Goal: Information Seeking & Learning: Learn about a topic

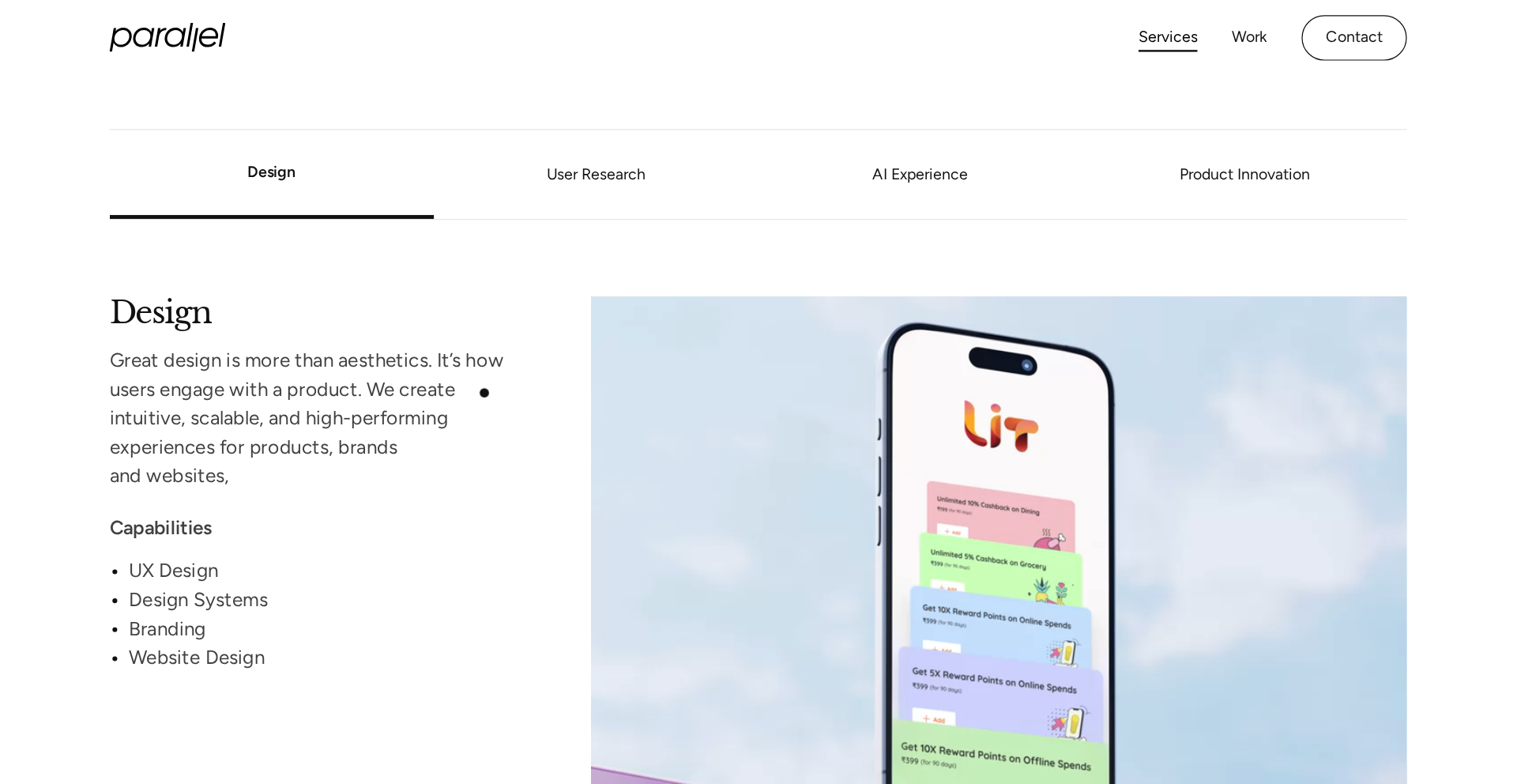
scroll to position [654, 0]
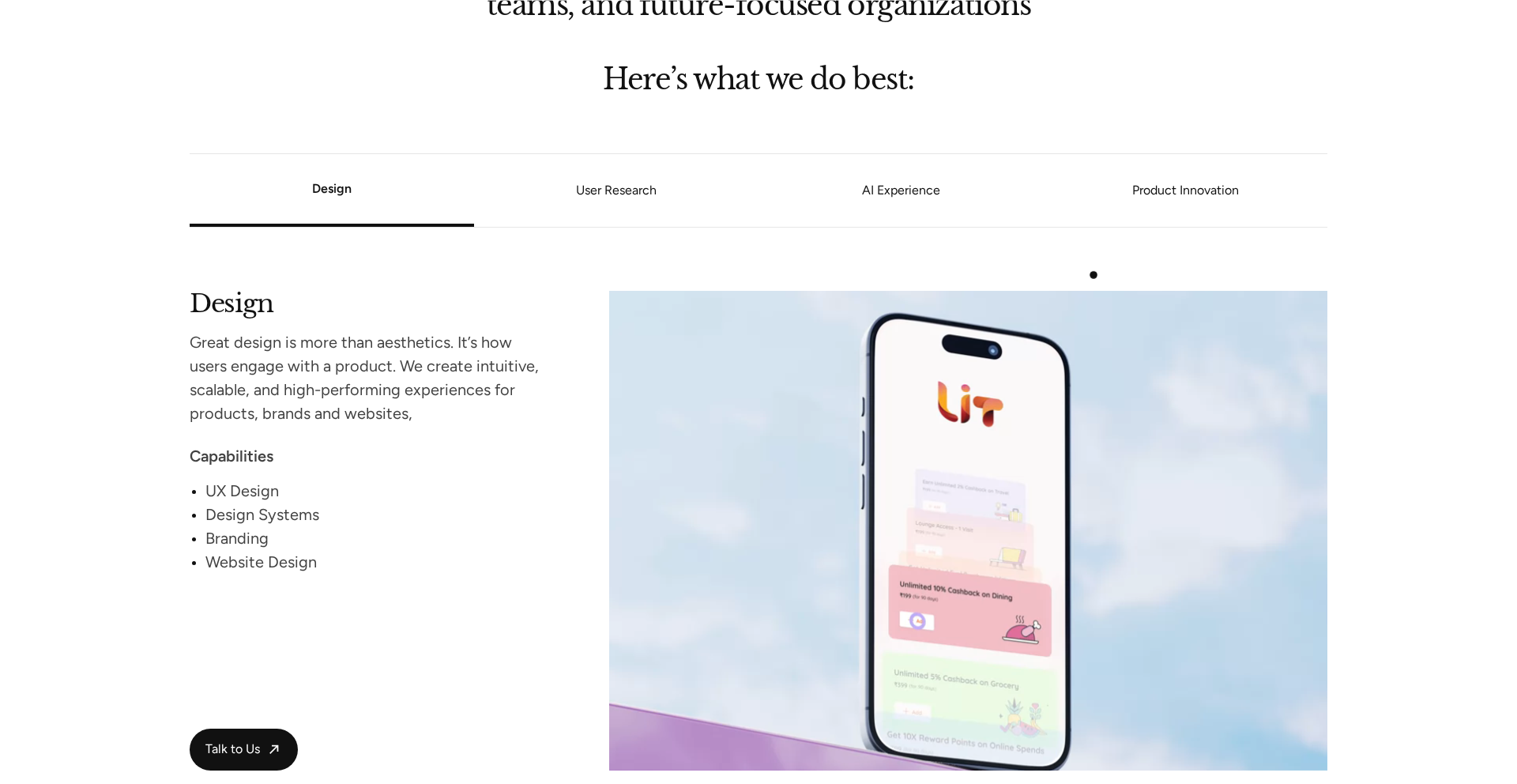
scroll to position [1347, 0]
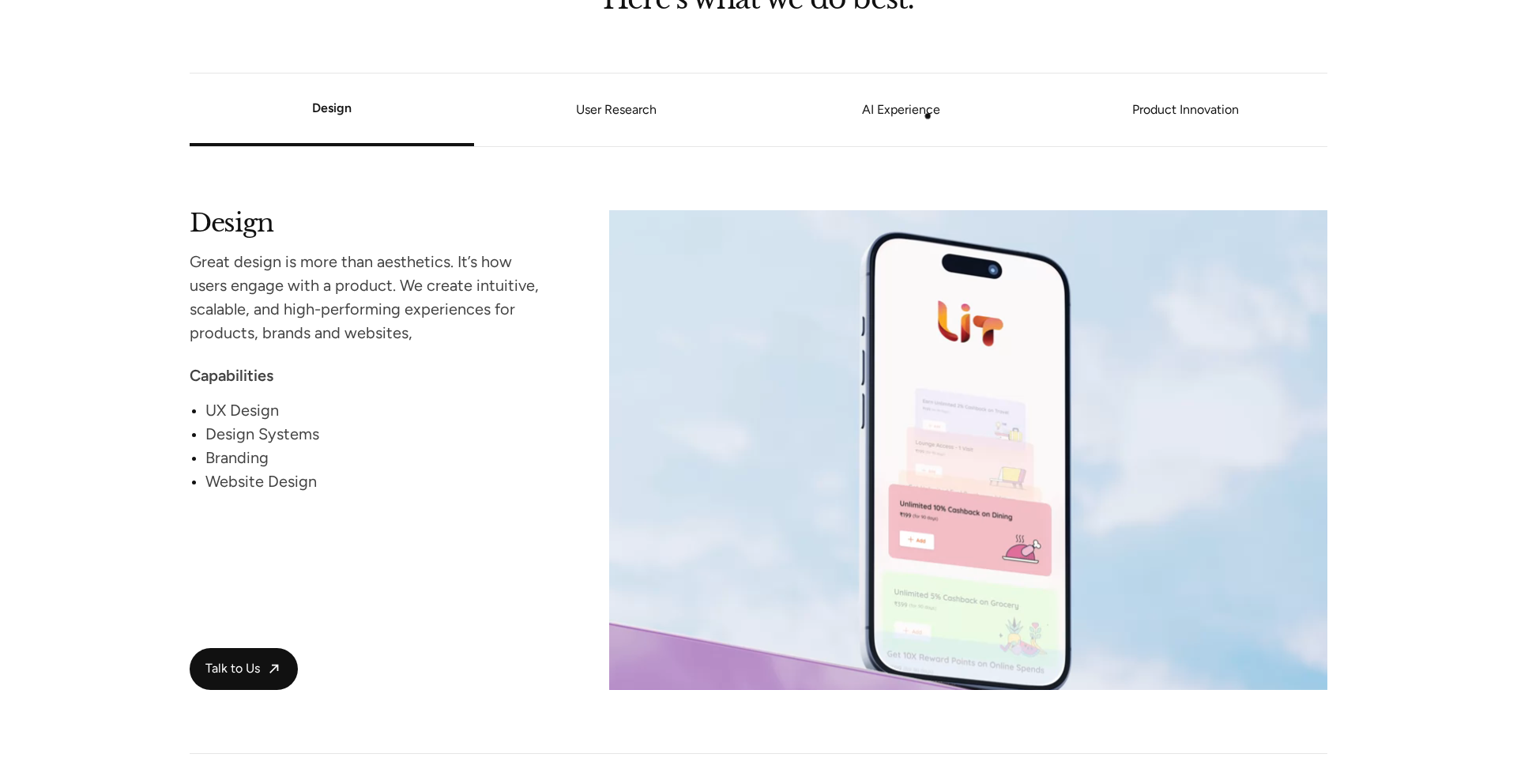
click at [924, 113] on link "AI Experience" at bounding box center [901, 111] width 284 height 10
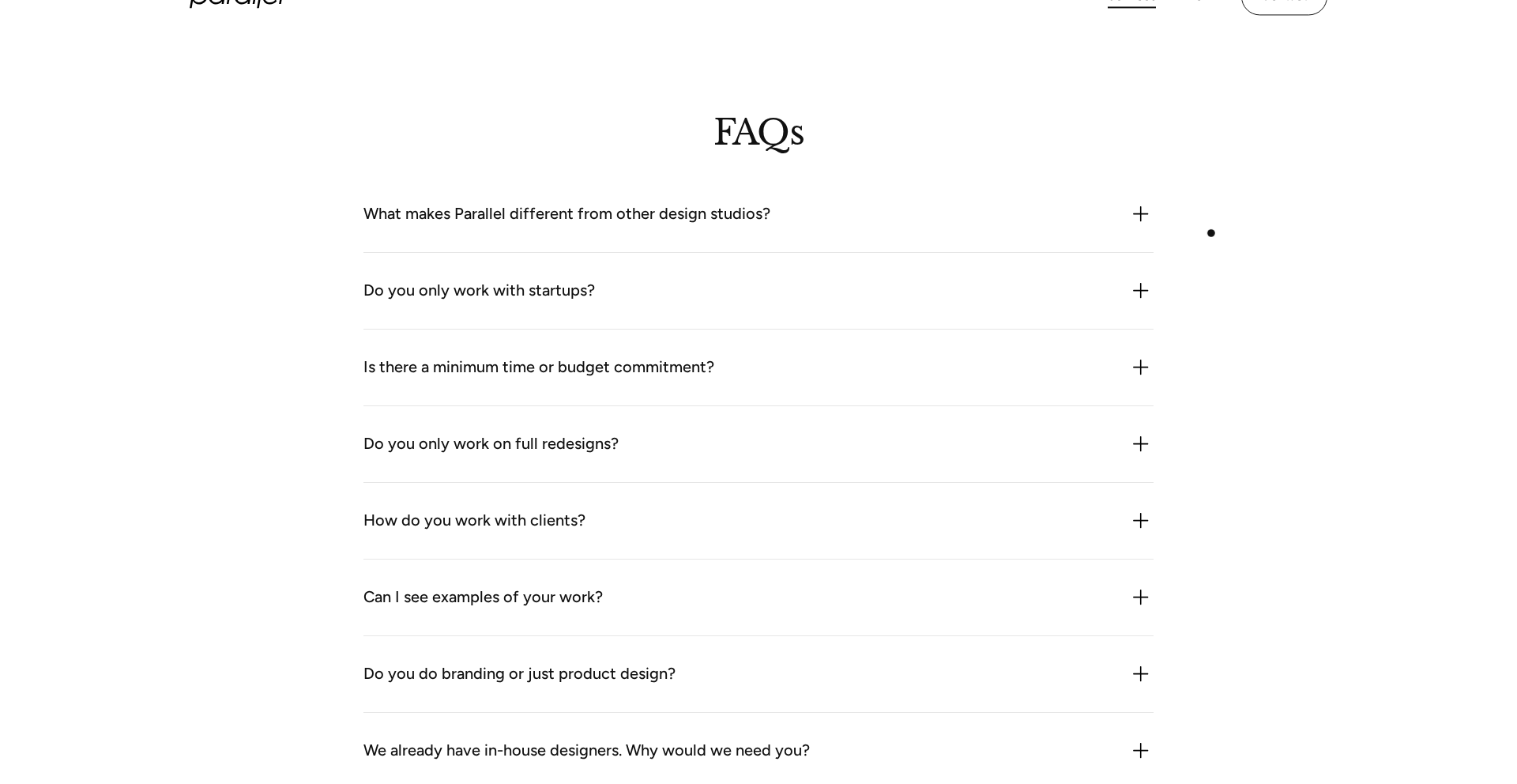
scroll to position [4326, 0]
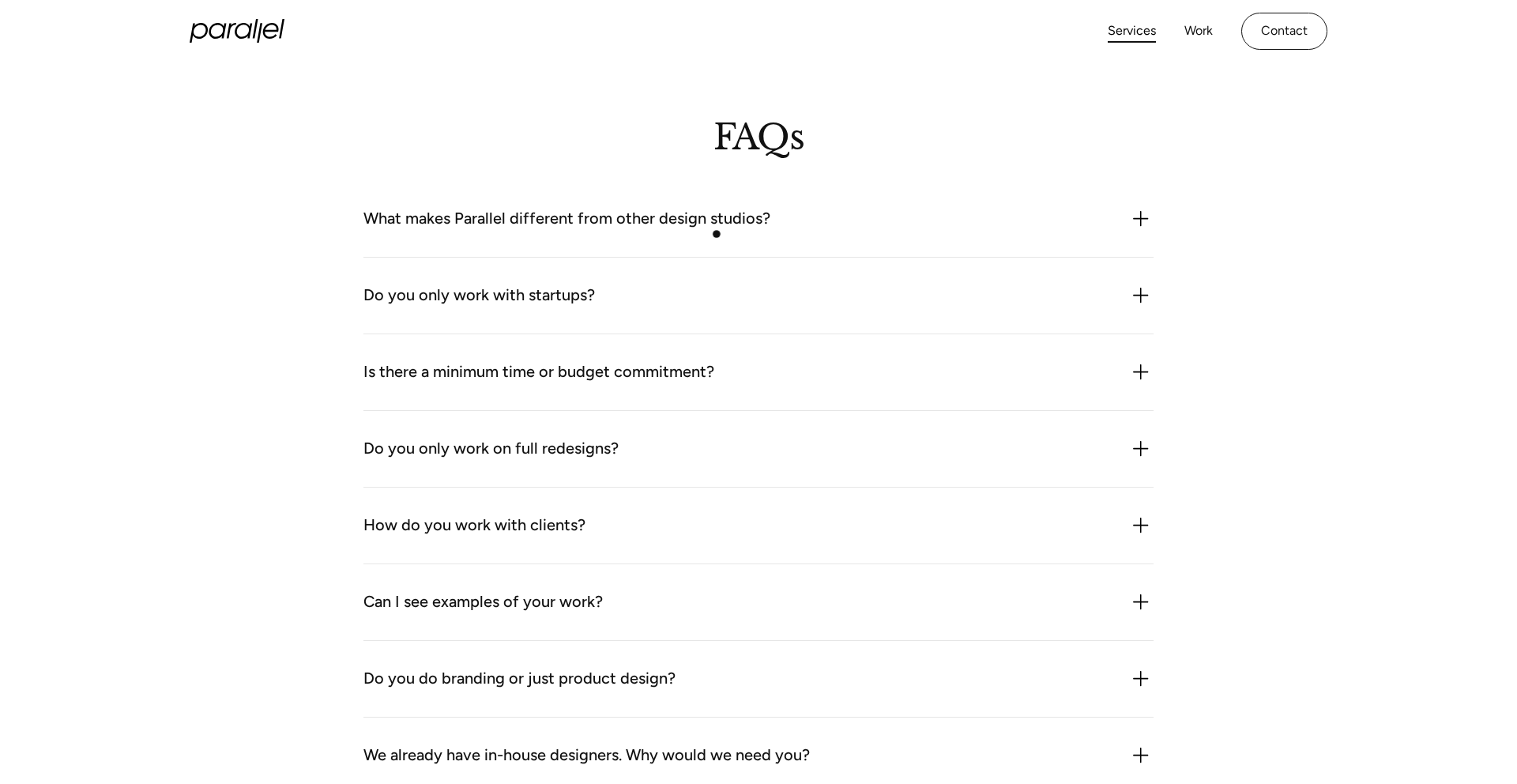
click at [717, 233] on div "What makes Parallel different from other design studios? We combine product thi…" at bounding box center [759, 219] width 790 height 77
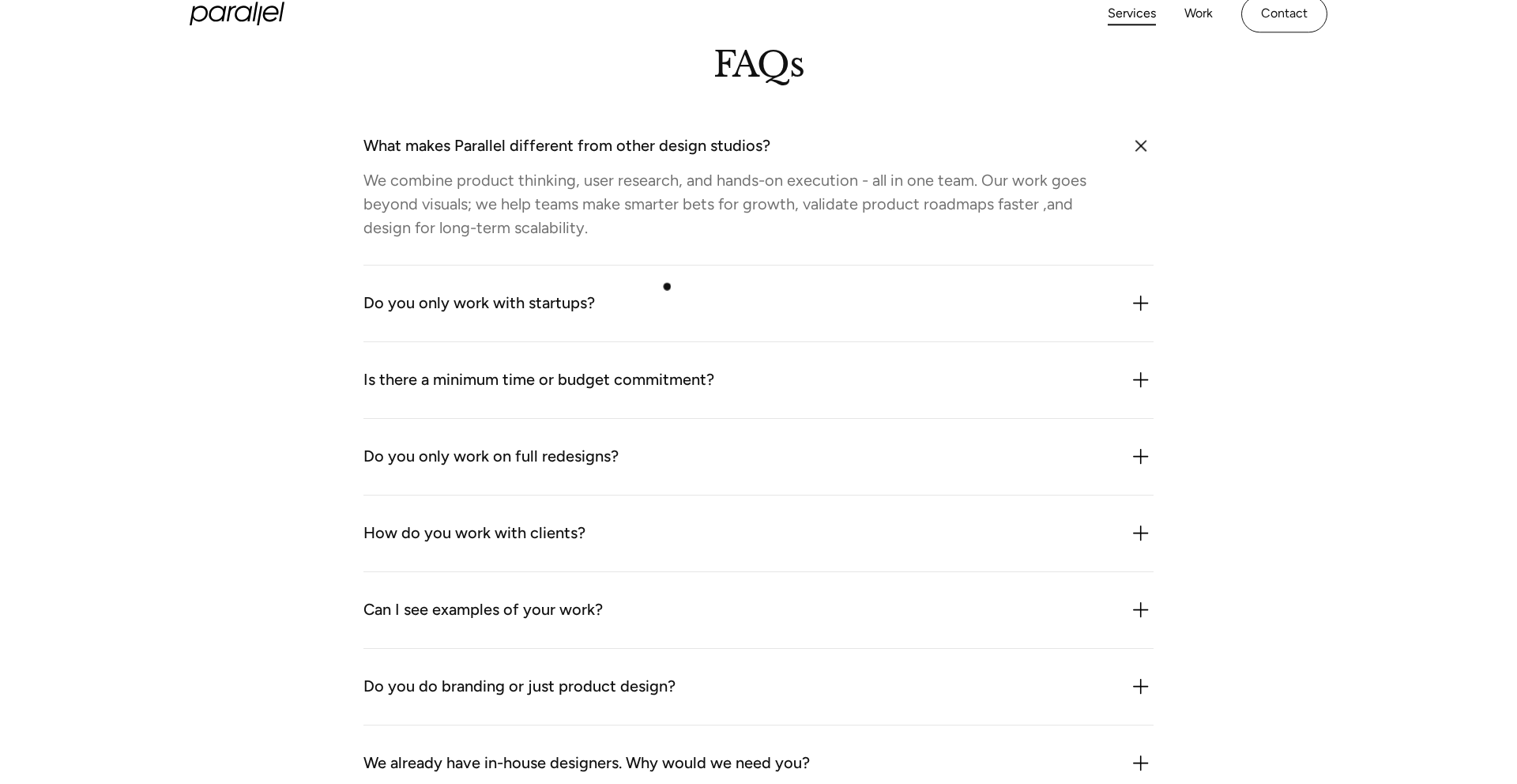
scroll to position [4406, 0]
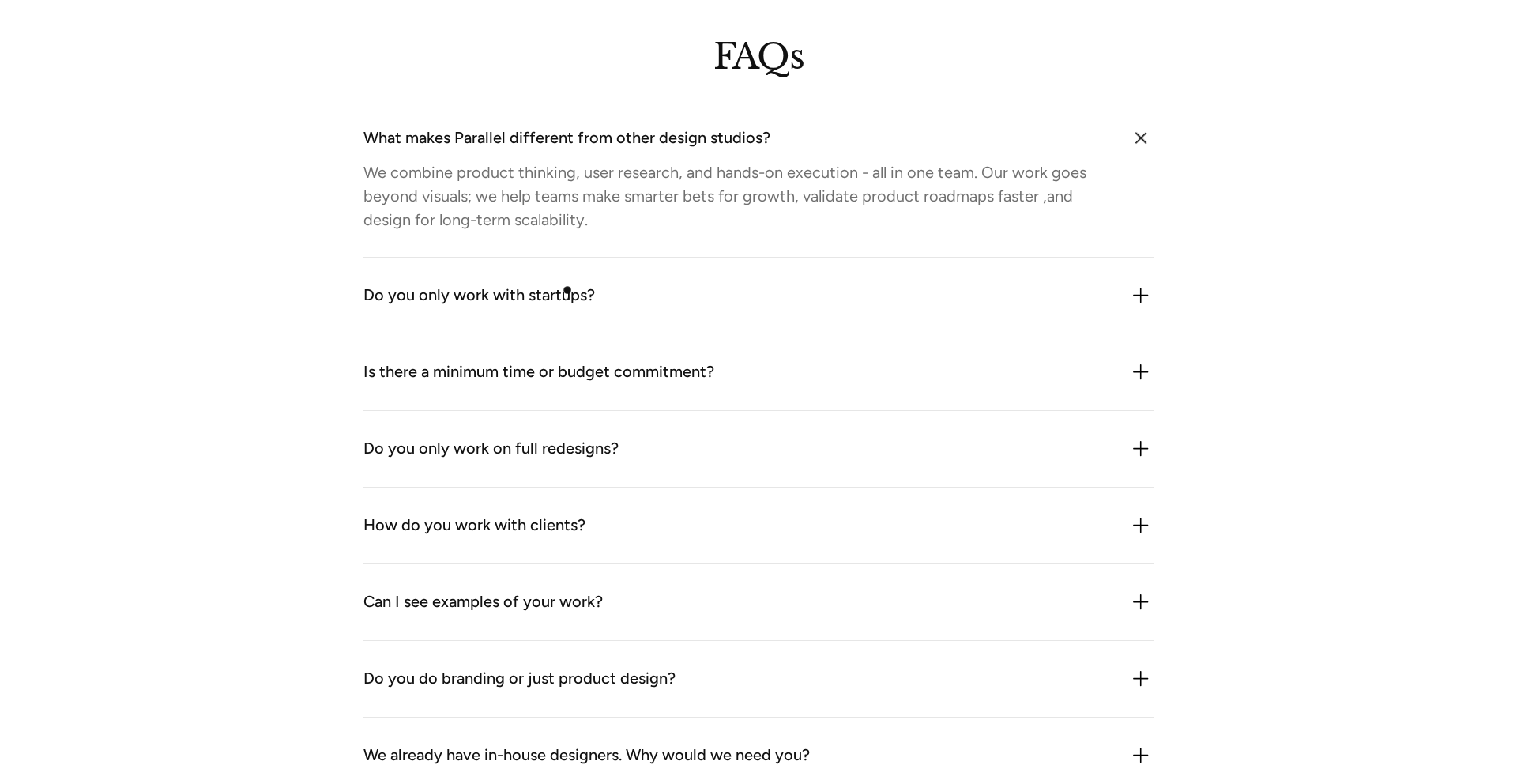
click at [566, 291] on div "Do you only work with startups?" at bounding box center [480, 296] width 232 height 25
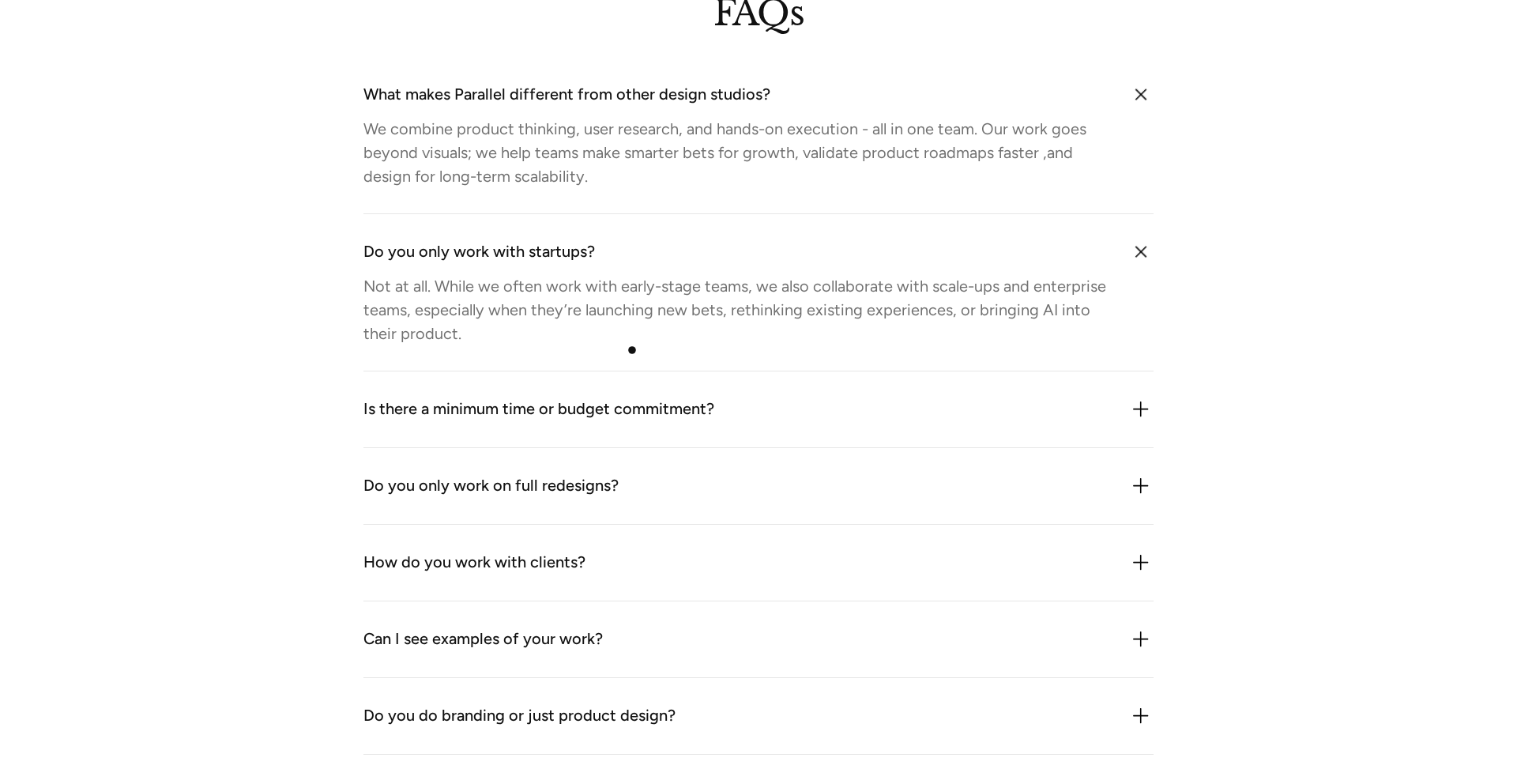
scroll to position [4459, 0]
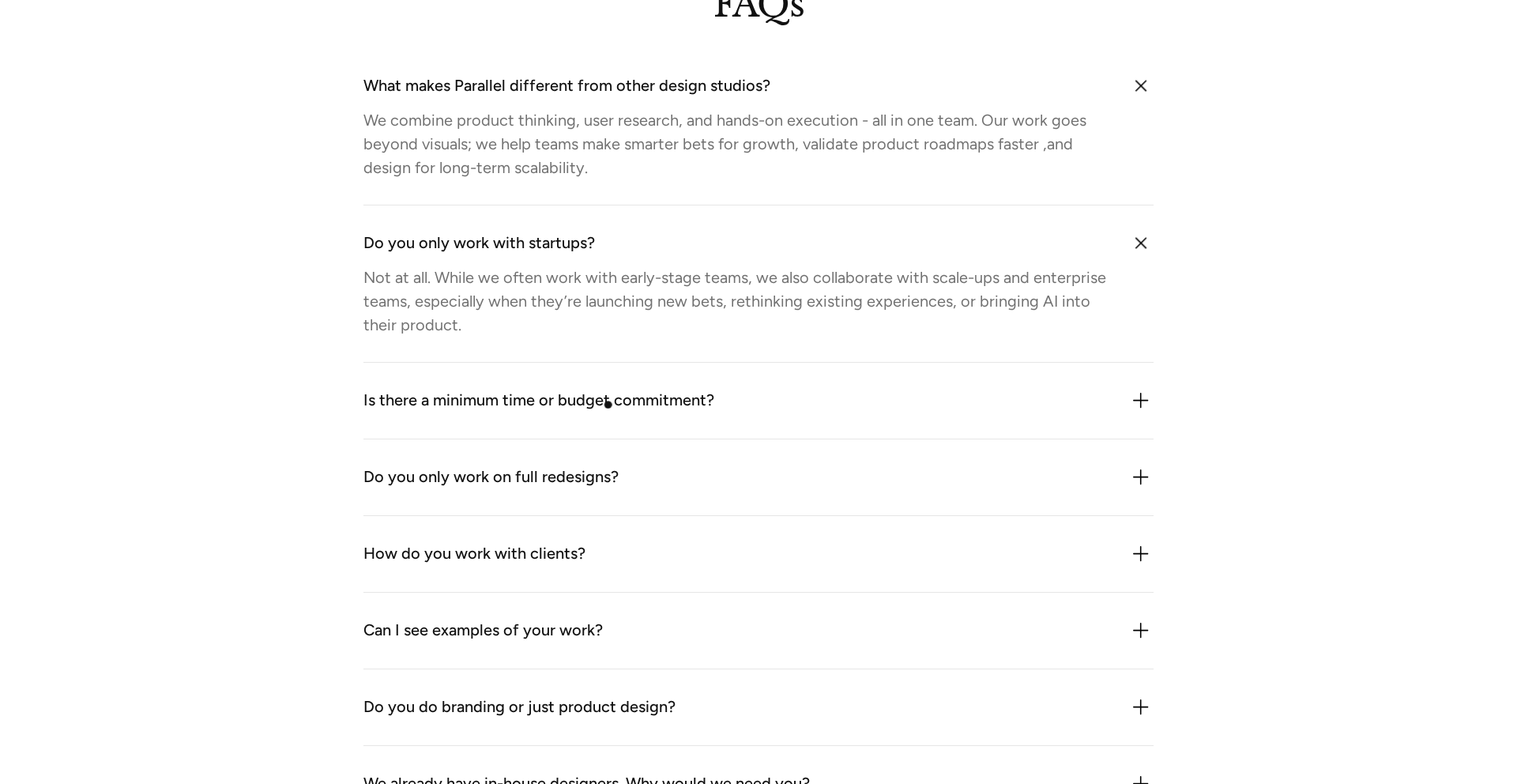
click at [608, 410] on div "Is there a minimum time or budget commitment?" at bounding box center [539, 401] width 351 height 25
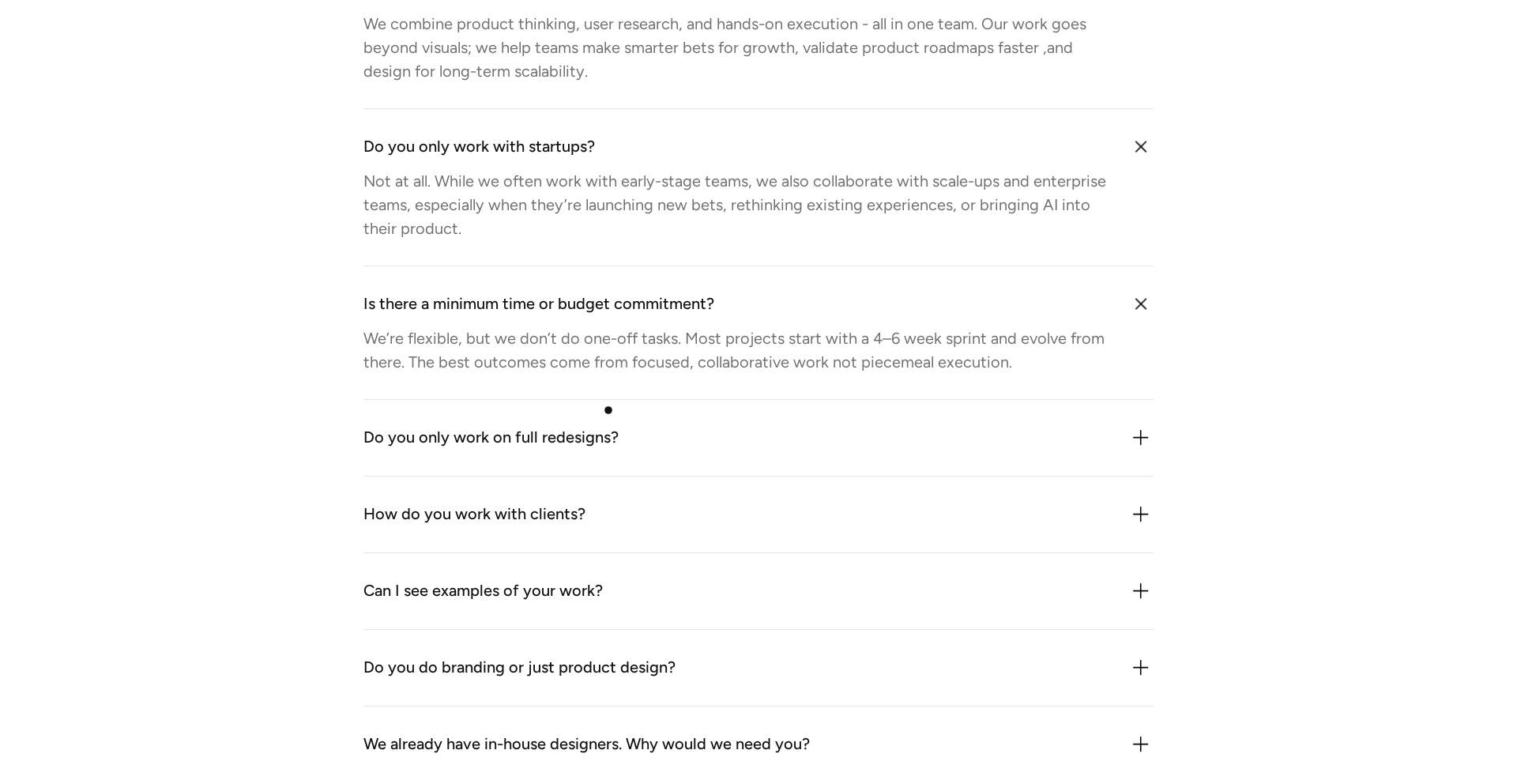
scroll to position [4571, 0]
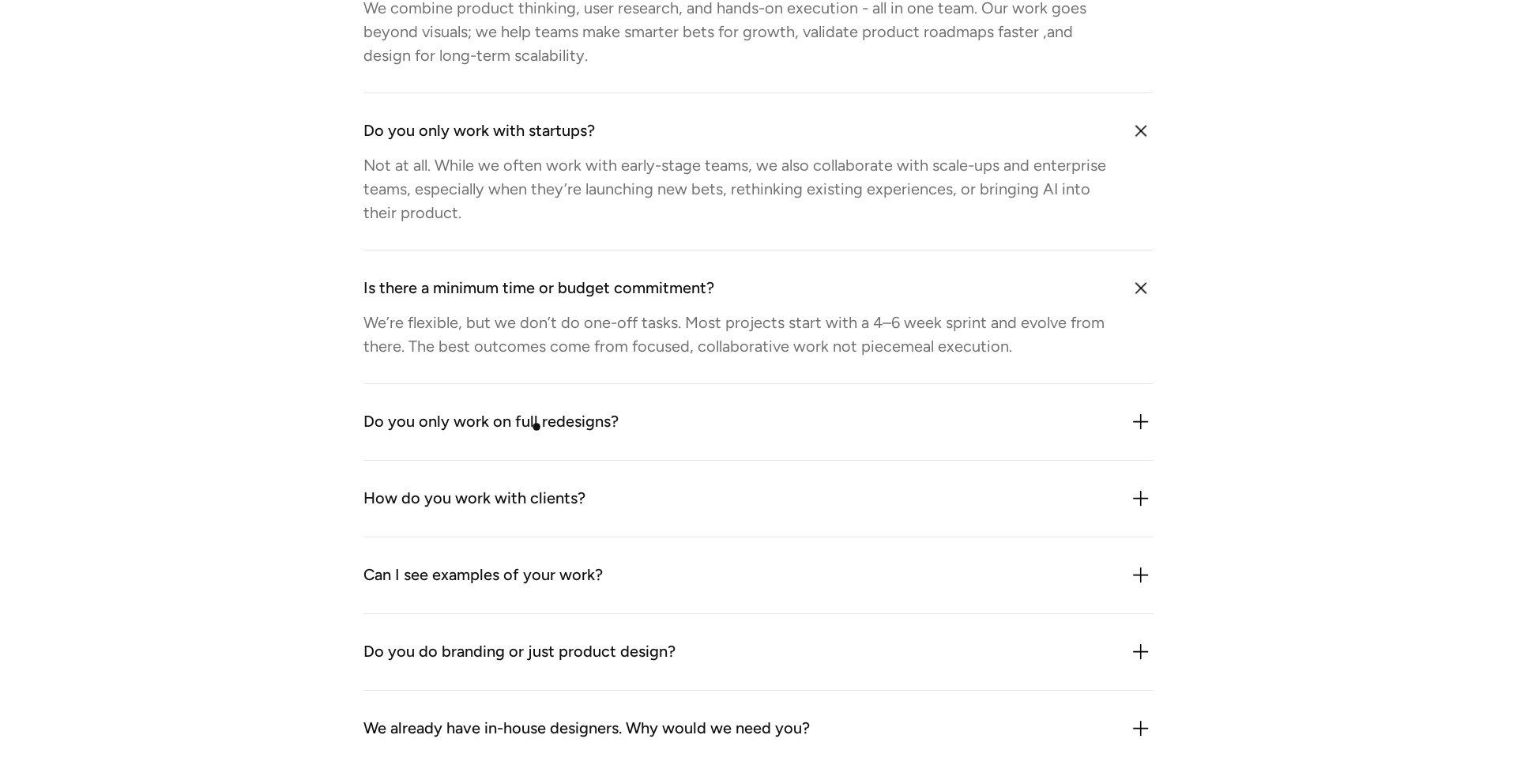
click at [536, 427] on div "Do you only work on full redesigns?" at bounding box center [491, 422] width 255 height 25
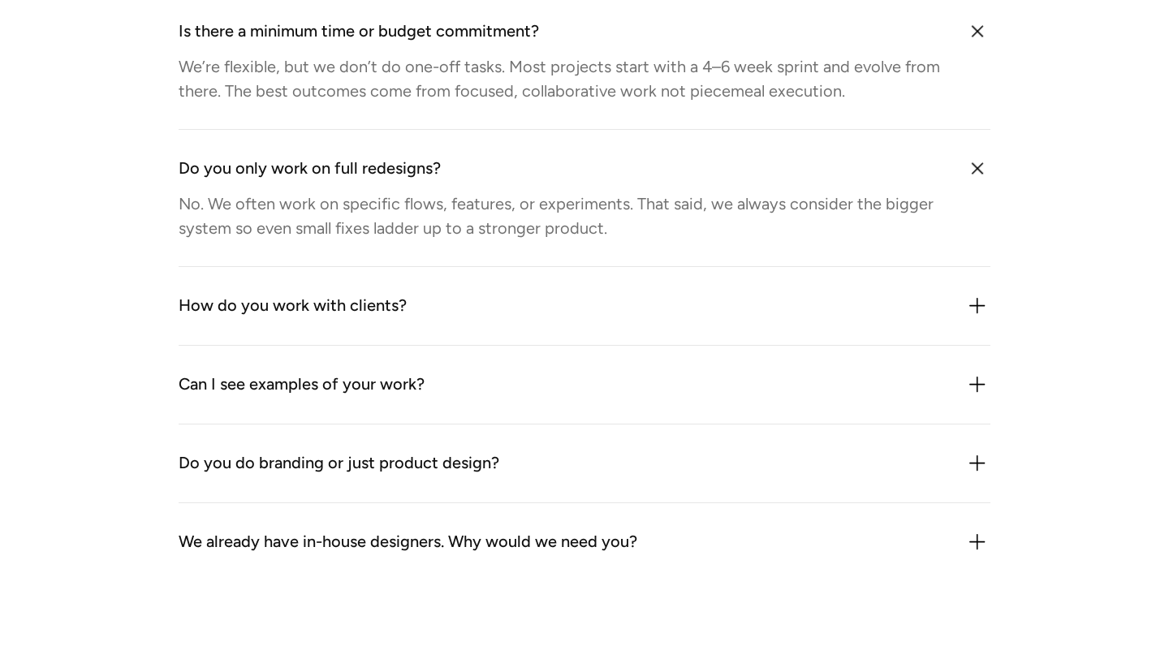
scroll to position [4826, 0]
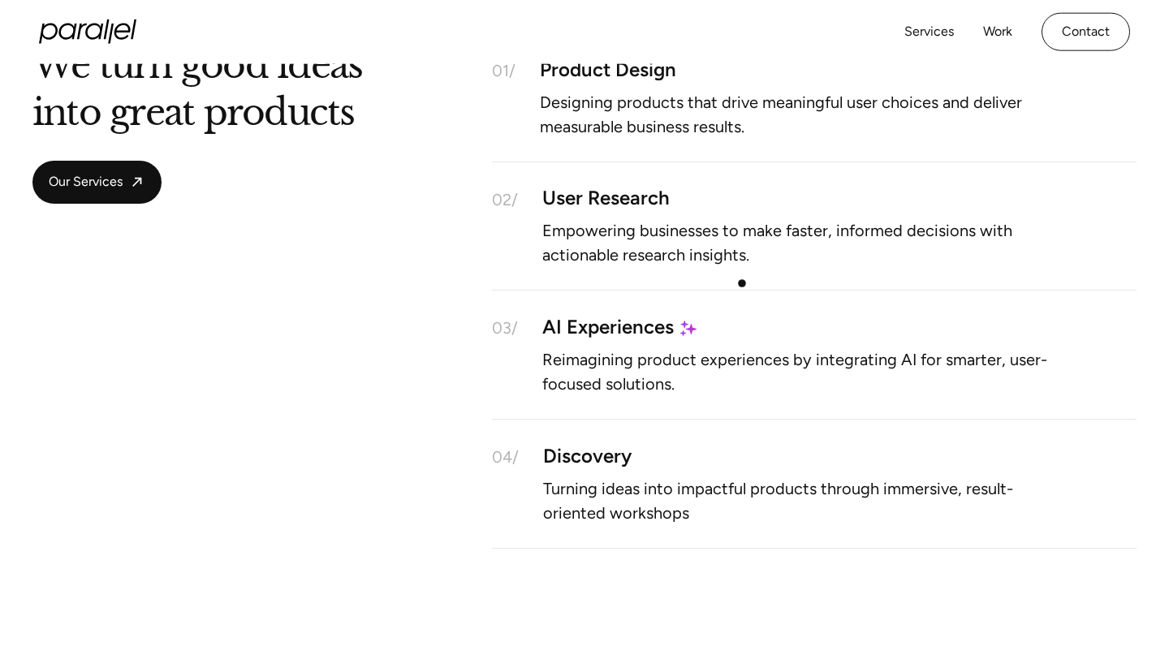
scroll to position [1328, 0]
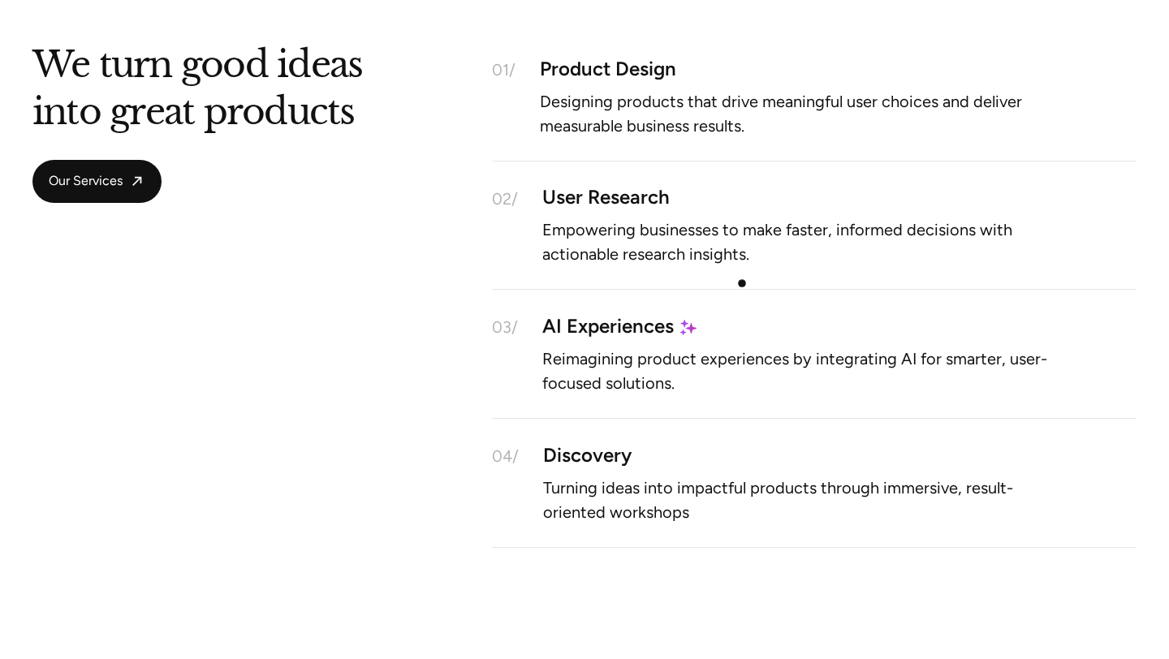
click at [742, 283] on div "02/ User Research Empowering businesses to make faster, informed decisions with…" at bounding box center [814, 226] width 645 height 129
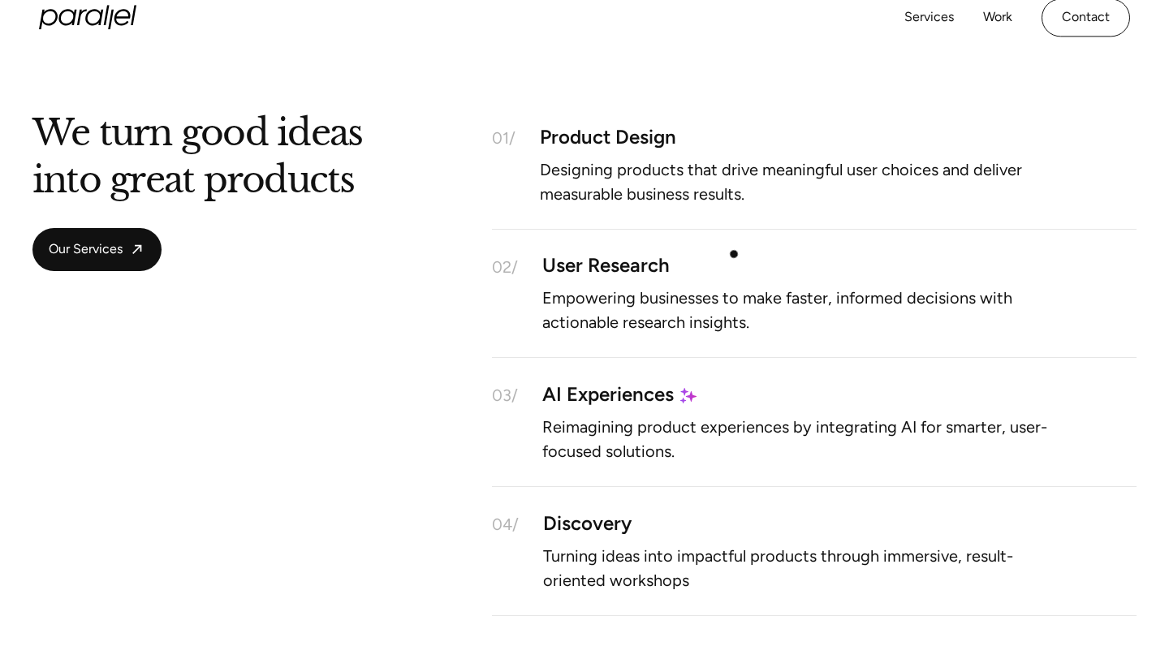
scroll to position [1213, 0]
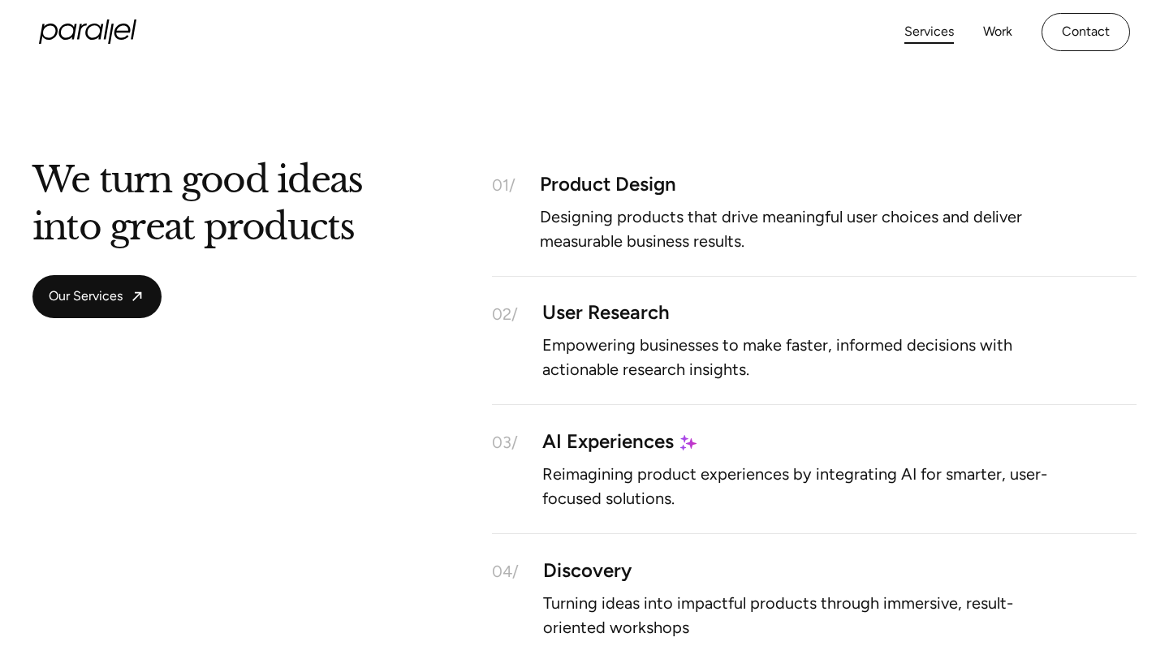
click at [947, 30] on link "Services" at bounding box center [930, 32] width 50 height 24
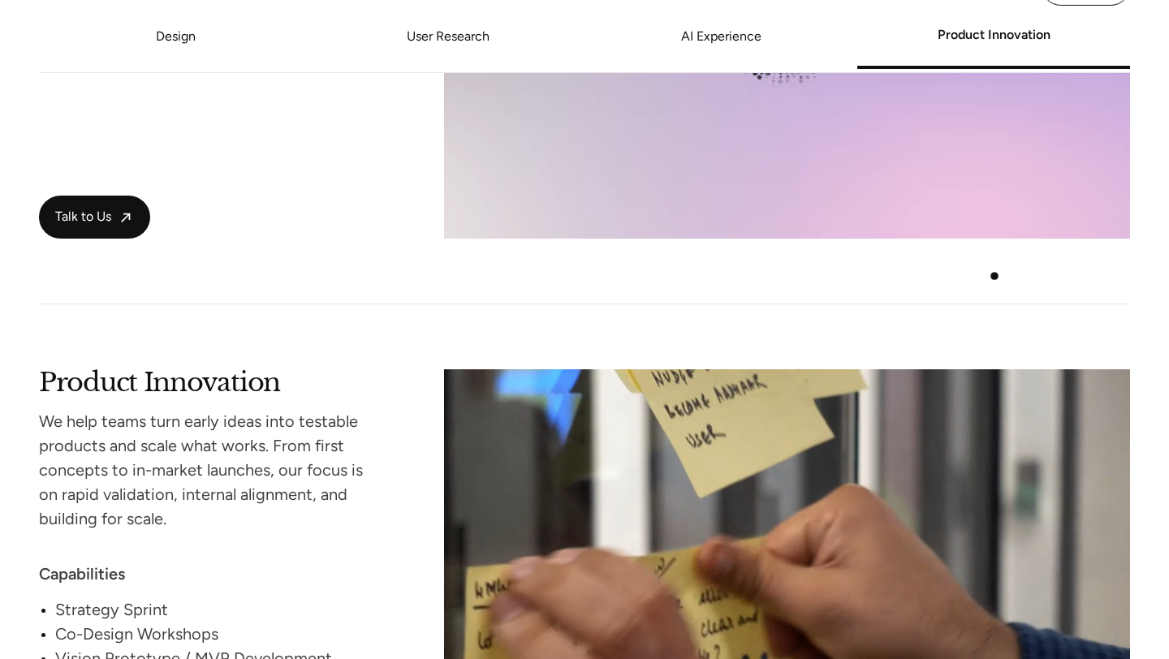
scroll to position [2993, 0]
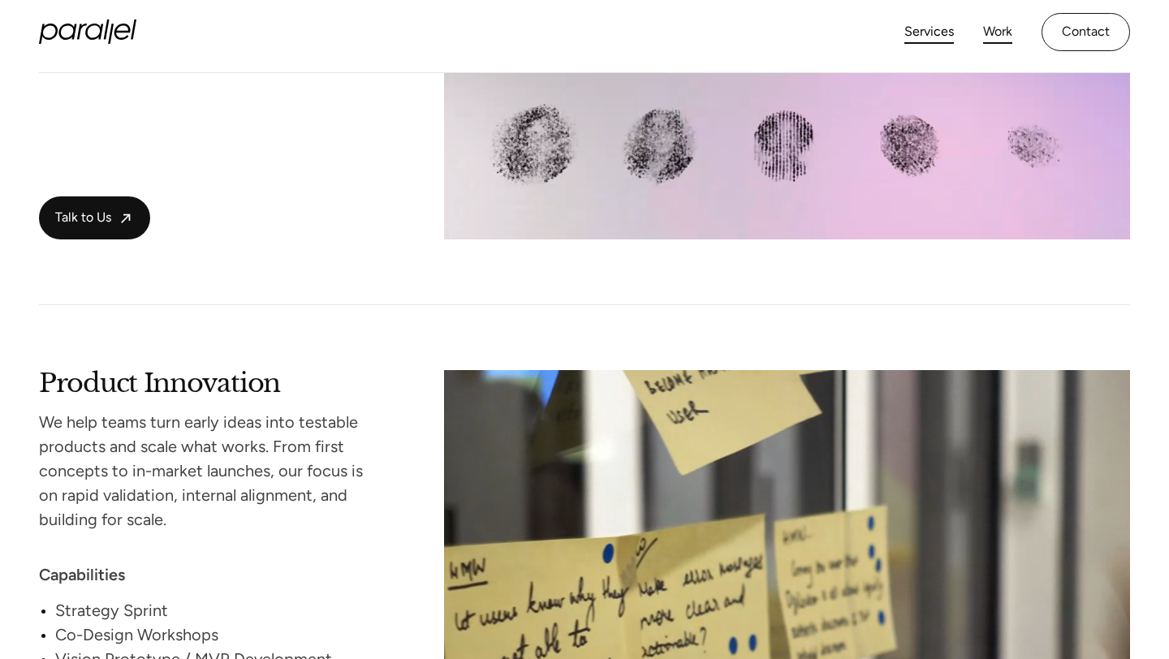
click at [996, 33] on link "Work" at bounding box center [997, 32] width 29 height 24
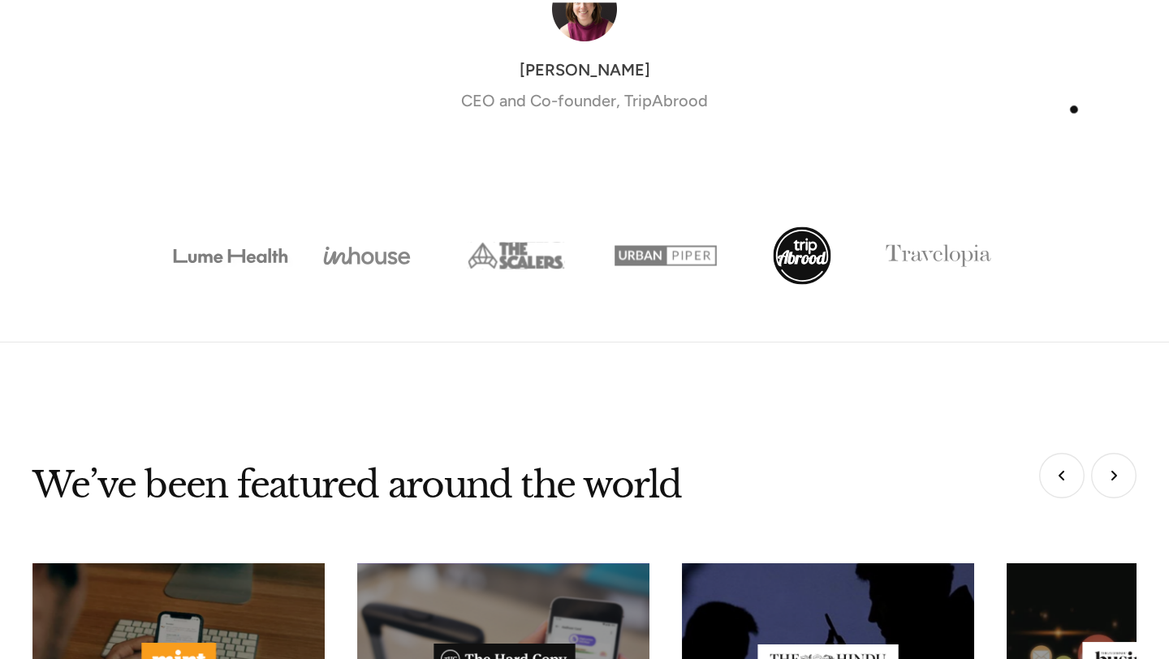
scroll to position [6310, 0]
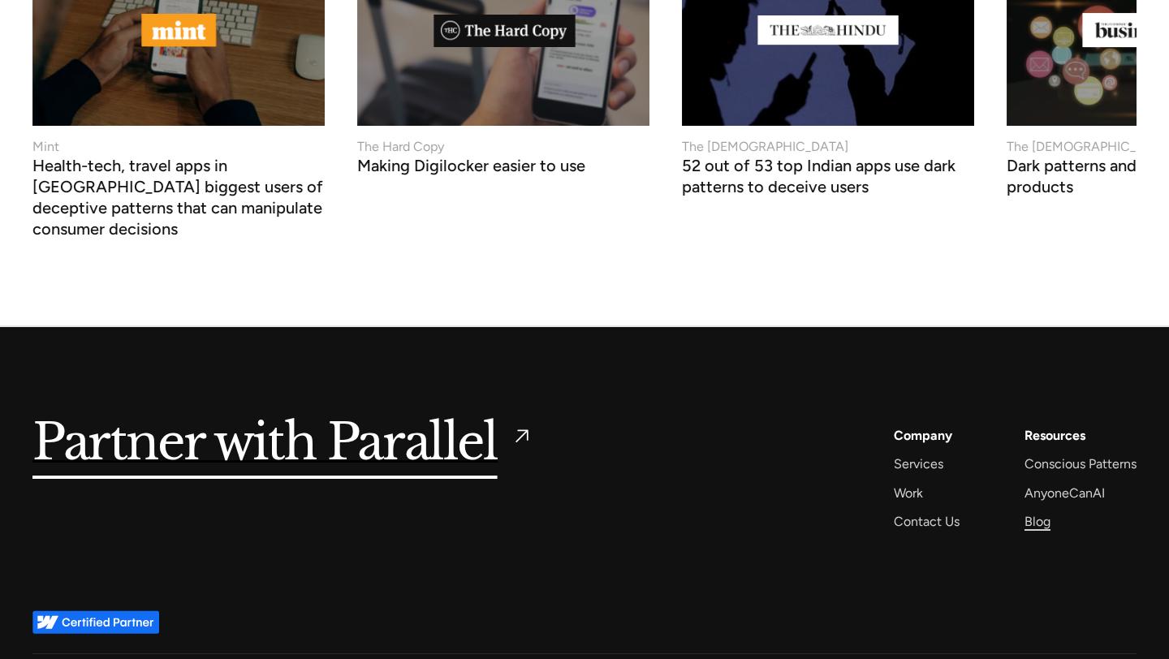
click at [1045, 511] on div "Blog" at bounding box center [1038, 522] width 26 height 22
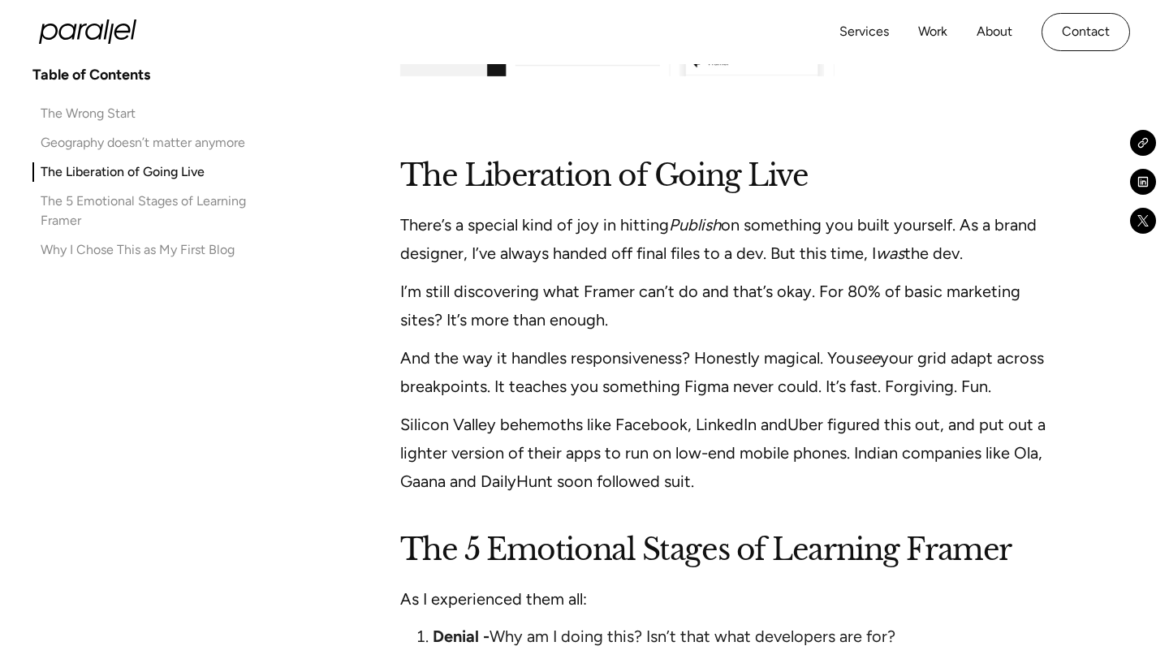
scroll to position [2323, 0]
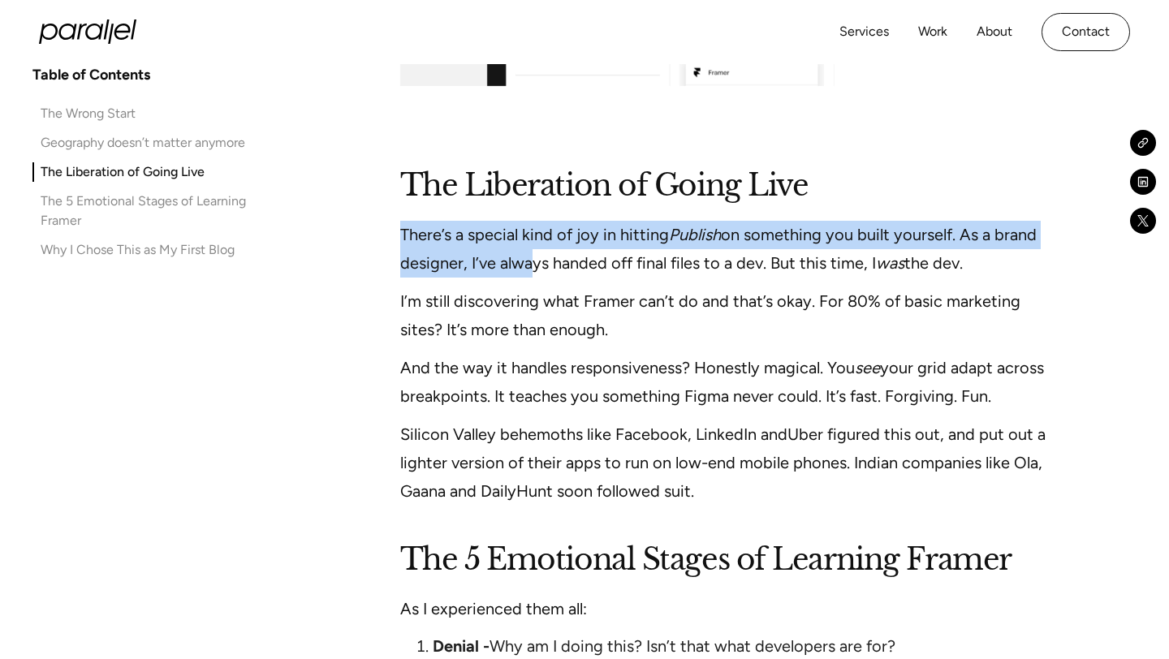
drag, startPoint x: 401, startPoint y: 205, endPoint x: 521, endPoint y: 239, distance: 124.7
click at [521, 239] on p "There’s a special kind of joy in hitting Publish on something you built yoursel…" at bounding box center [730, 249] width 661 height 57
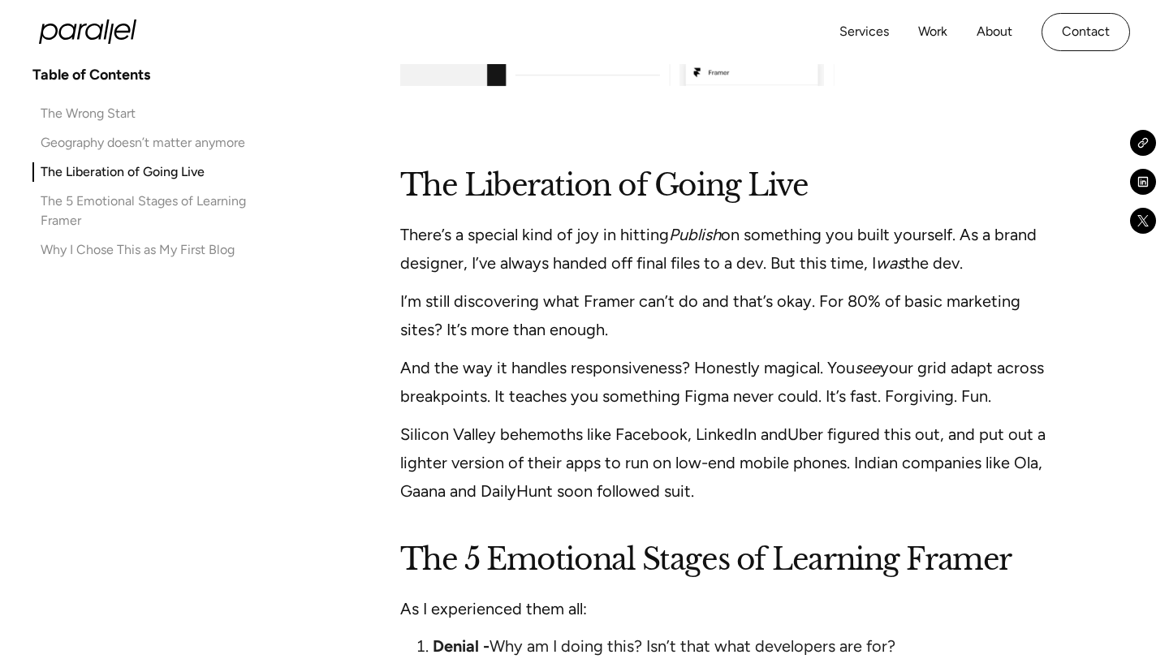
click at [552, 287] on p "I’m still discovering what Framer can’t do and that’s okay. For 80% of basic ma…" at bounding box center [730, 315] width 661 height 57
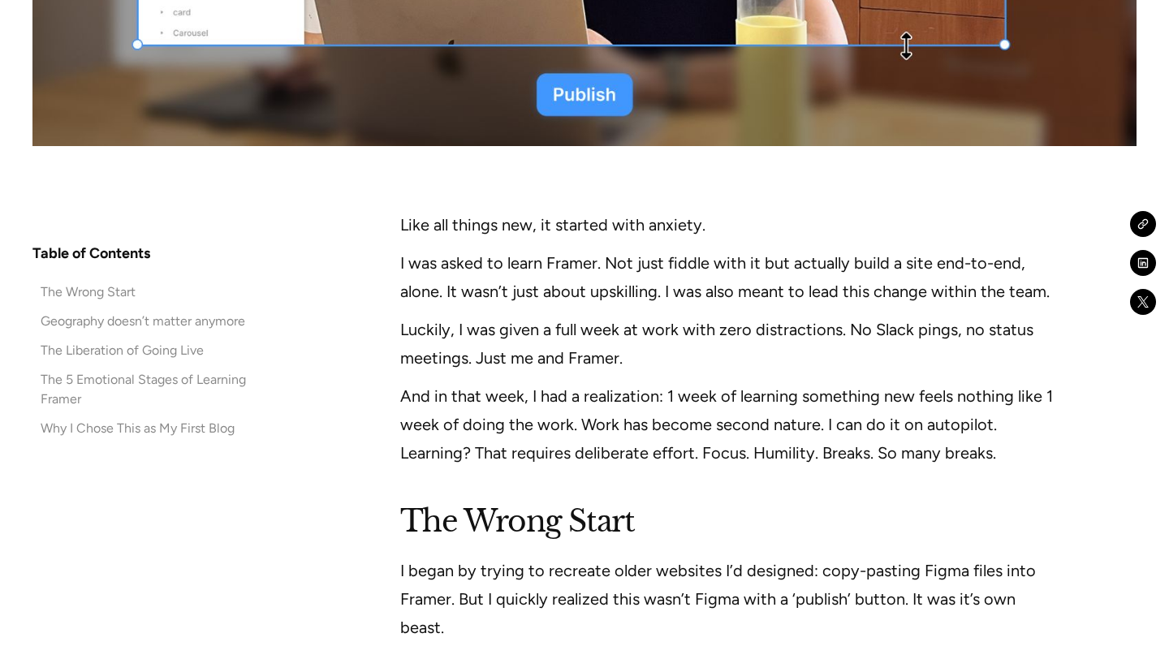
scroll to position [978, 0]
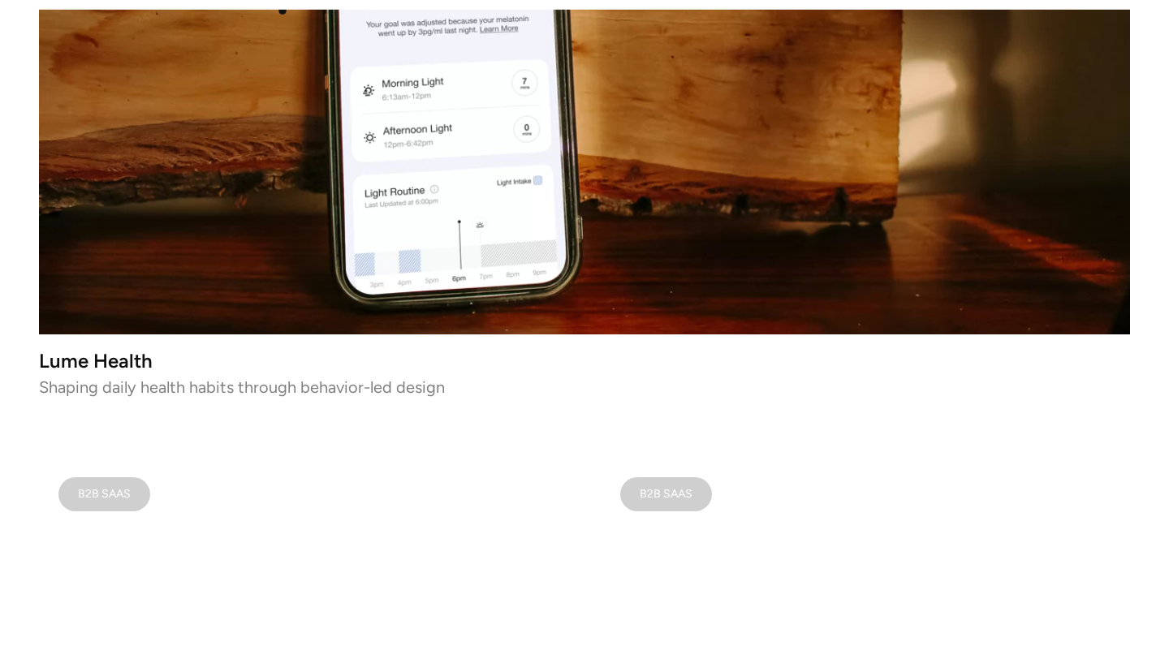
scroll to position [646, 0]
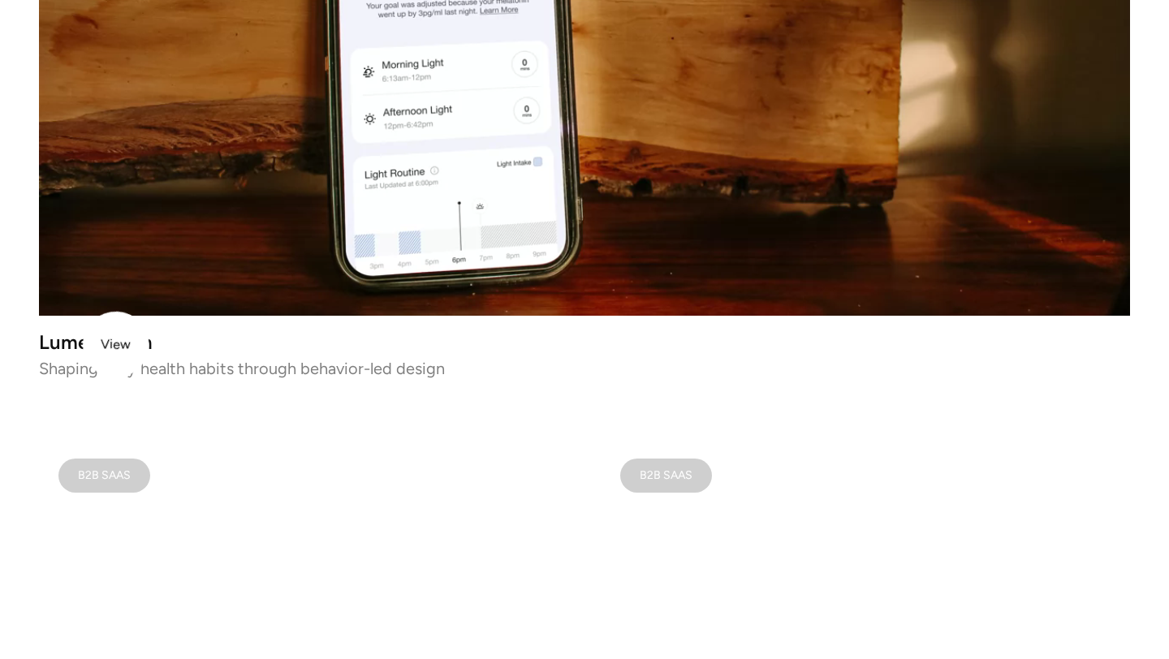
click at [116, 344] on h3 "Lume Health" at bounding box center [584, 342] width 1091 height 14
